Goal: Task Accomplishment & Management: Use online tool/utility

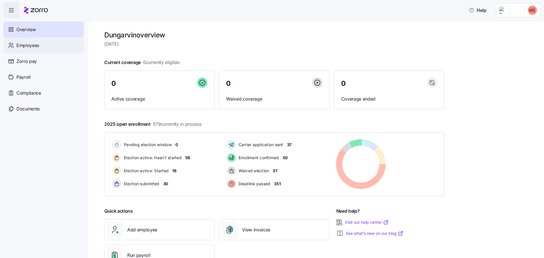
click at [27, 46] on span "Employees" at bounding box center [27, 45] width 23 height 7
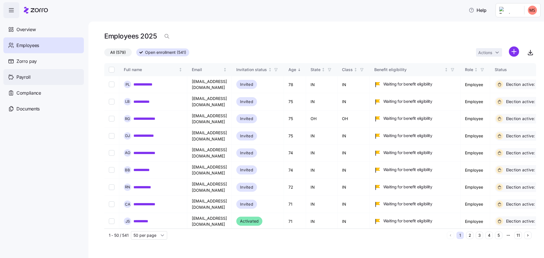
click at [23, 76] on span "Payroll" at bounding box center [23, 77] width 14 height 7
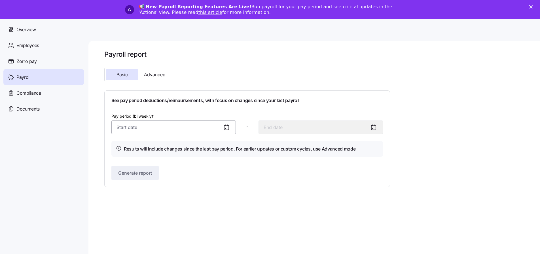
click at [221, 126] on input "Pay period (bi weekly) *" at bounding box center [173, 127] width 124 height 14
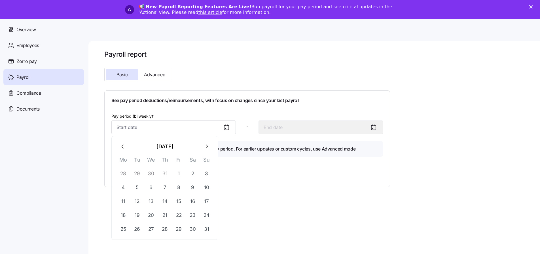
click at [207, 148] on icon "button" at bounding box center [207, 147] width 2 height 4
click at [124, 173] on button "1" at bounding box center [123, 174] width 14 height 14
type input "[DATE]"
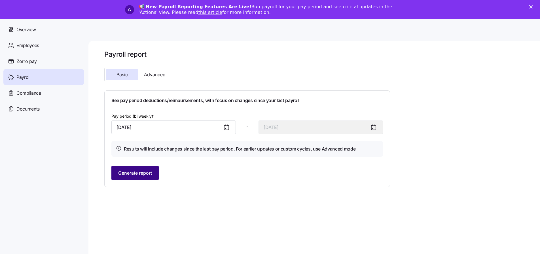
click at [147, 172] on span "Generate report" at bounding box center [135, 172] width 34 height 7
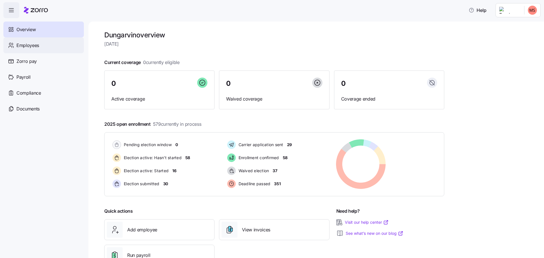
click at [29, 46] on span "Employees" at bounding box center [27, 45] width 23 height 7
